Goal: Check status: Check status

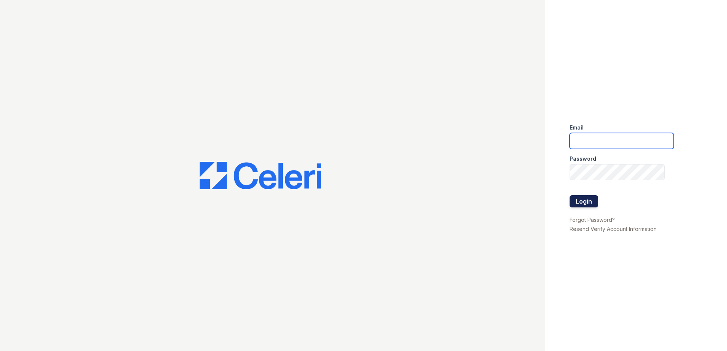
type input "[EMAIL_ADDRESS][DOMAIN_NAME]"
click at [582, 202] on button "Login" at bounding box center [583, 201] width 29 height 12
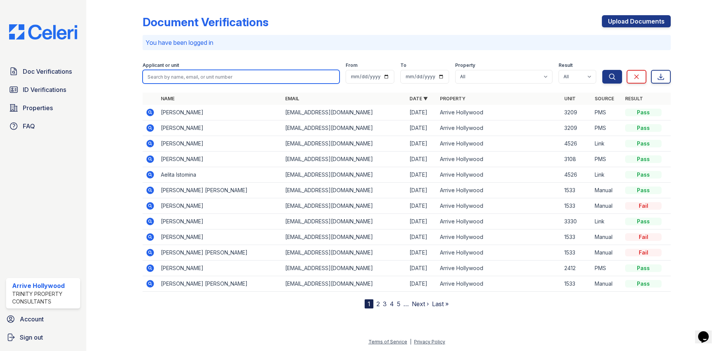
click at [212, 78] on input "search" at bounding box center [241, 77] width 197 height 14
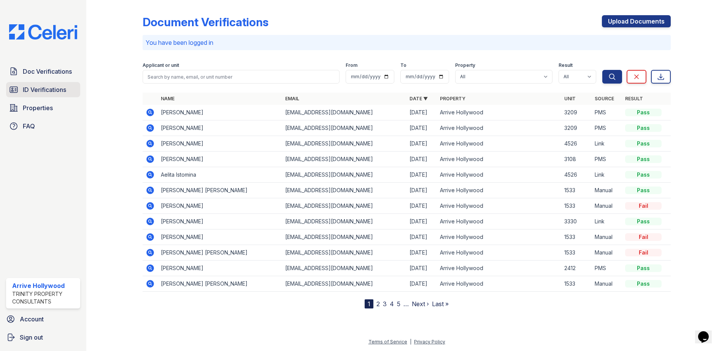
click at [32, 92] on span "ID Verifications" at bounding box center [44, 89] width 43 height 9
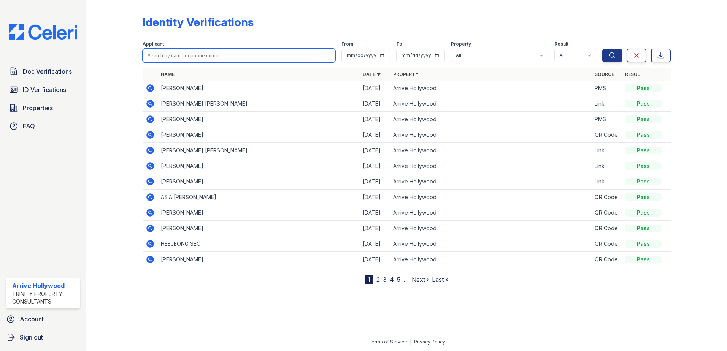
click at [187, 55] on input "search" at bounding box center [239, 56] width 193 height 14
type input "[PERSON_NAME]"
click at [602, 49] on button "Search" at bounding box center [612, 56] width 20 height 14
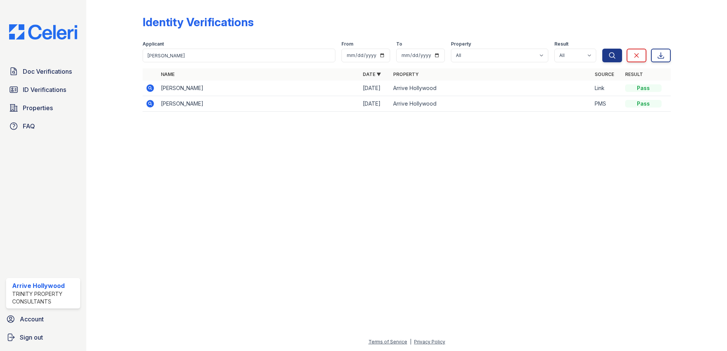
click at [152, 104] on icon at bounding box center [150, 104] width 8 height 8
